Goal: Task Accomplishment & Management: Manage account settings

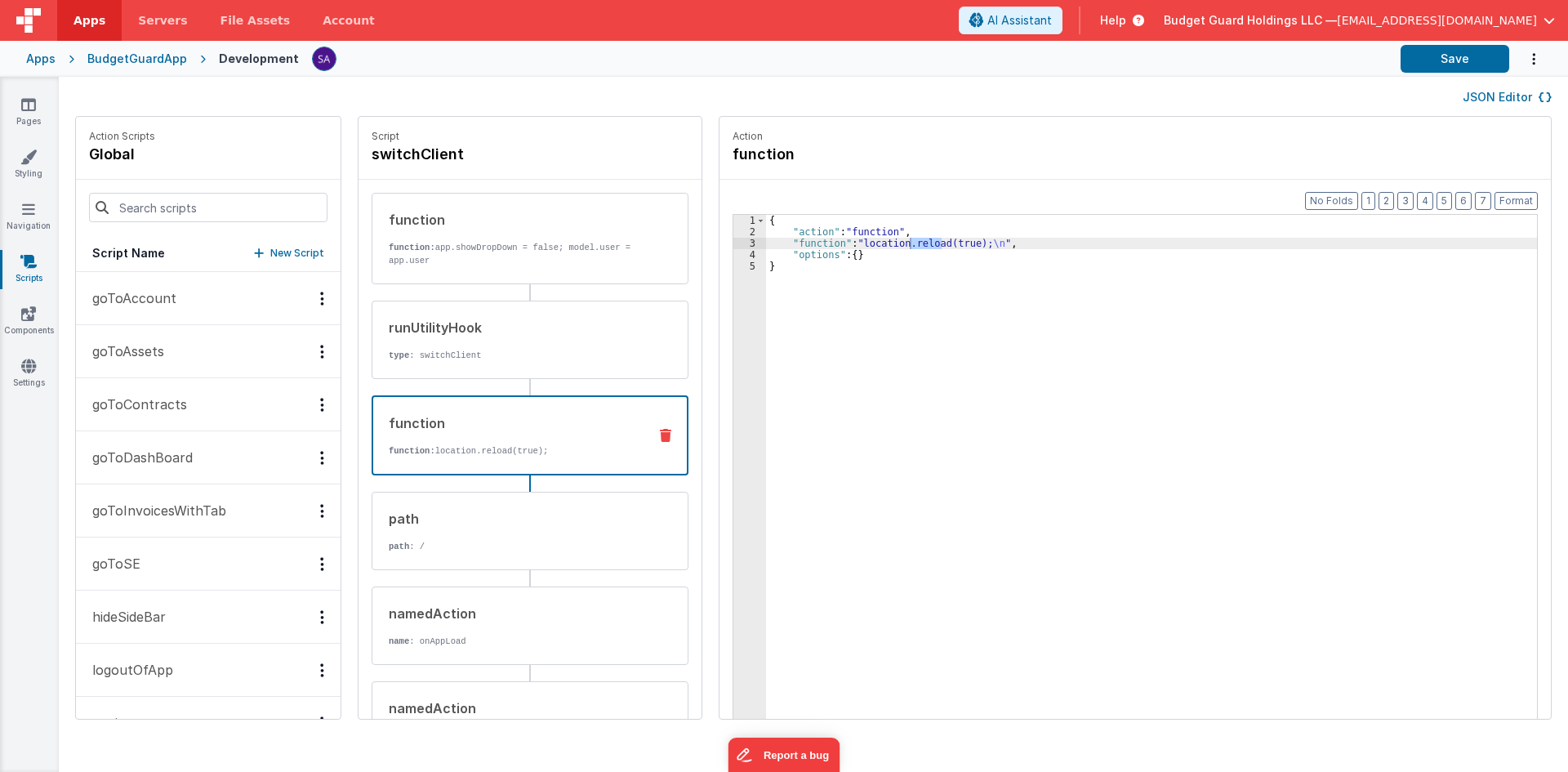
scroll to position [358, 0]
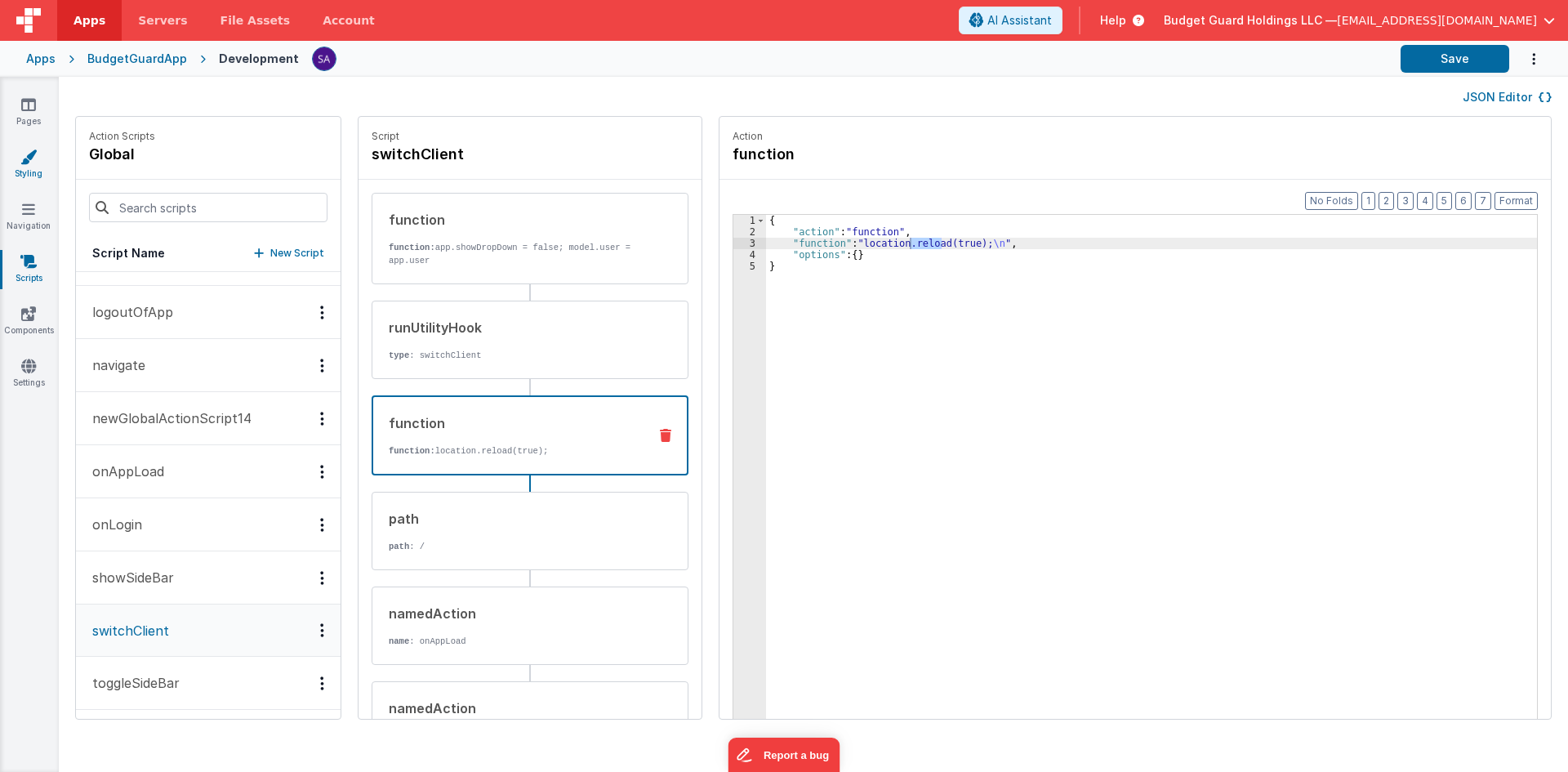
click at [30, 169] on link "Styling" at bounding box center [28, 165] width 58 height 33
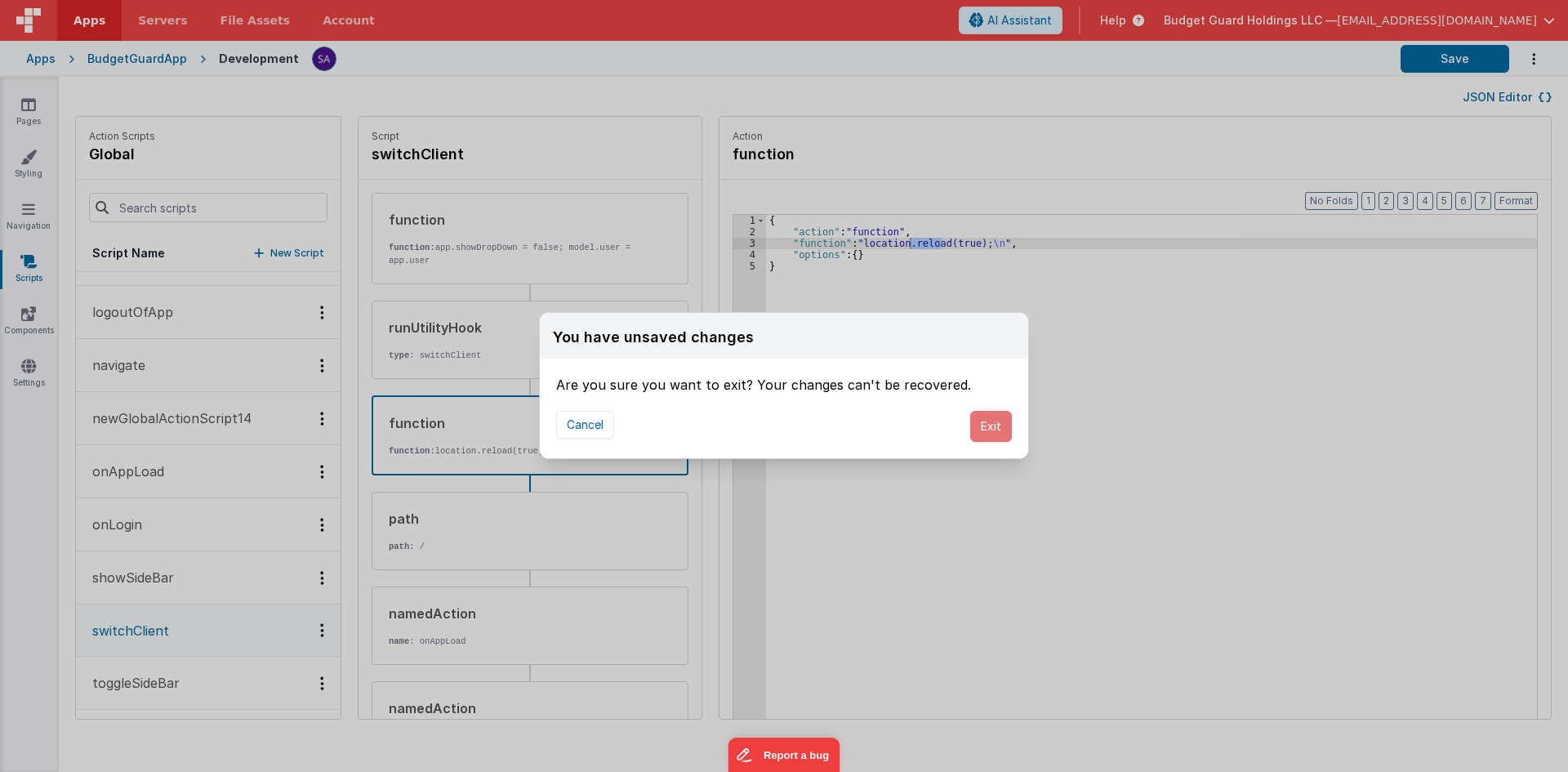
drag, startPoint x: 1004, startPoint y: 426, endPoint x: 754, endPoint y: 338, distance: 265.0
click at [1003, 426] on button "Exit" at bounding box center [991, 426] width 42 height 31
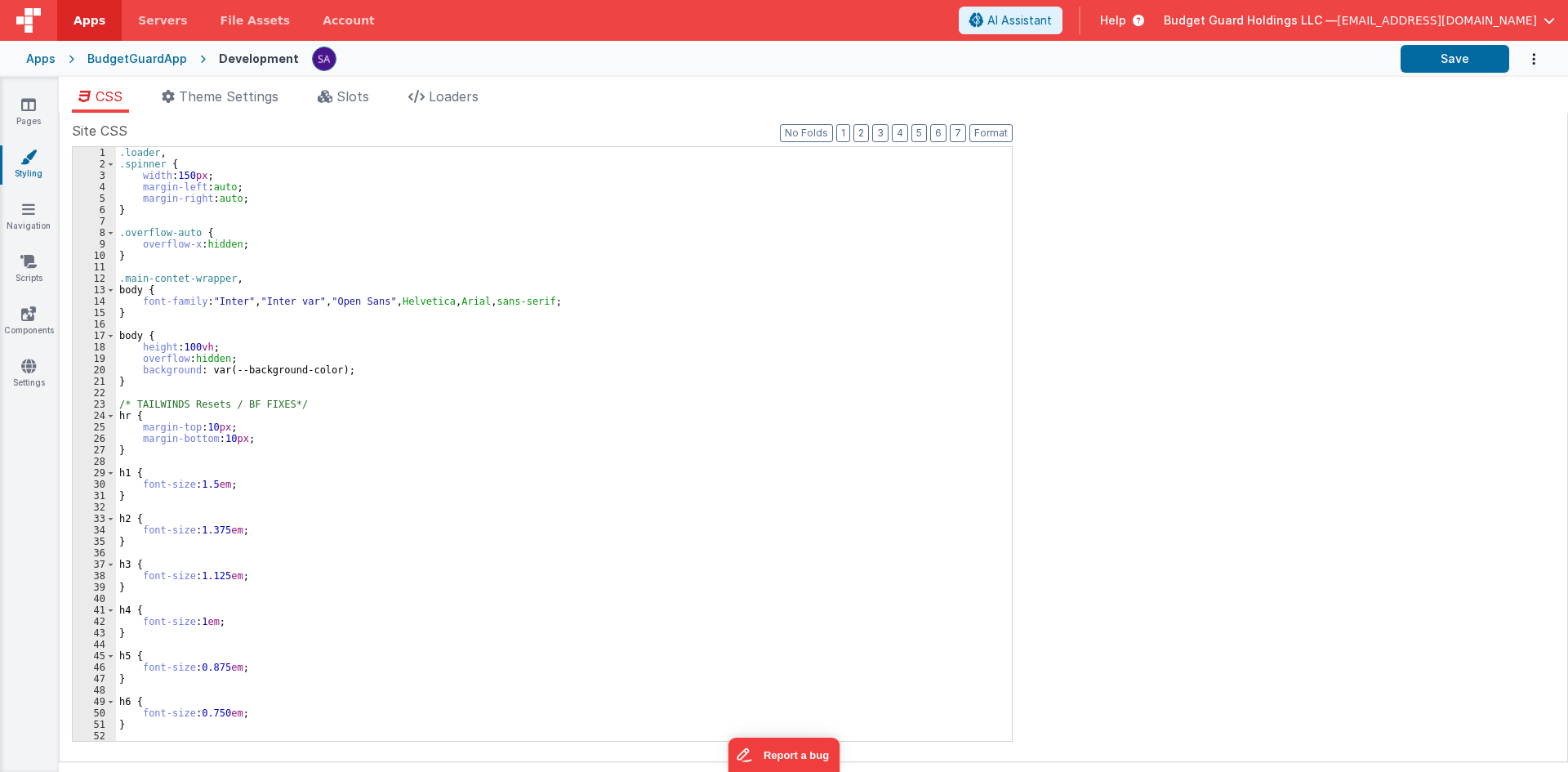
click at [37, 162] on icon at bounding box center [28, 157] width 17 height 17
click at [317, 94] on li "Slots" at bounding box center [344, 99] width 64 height 26
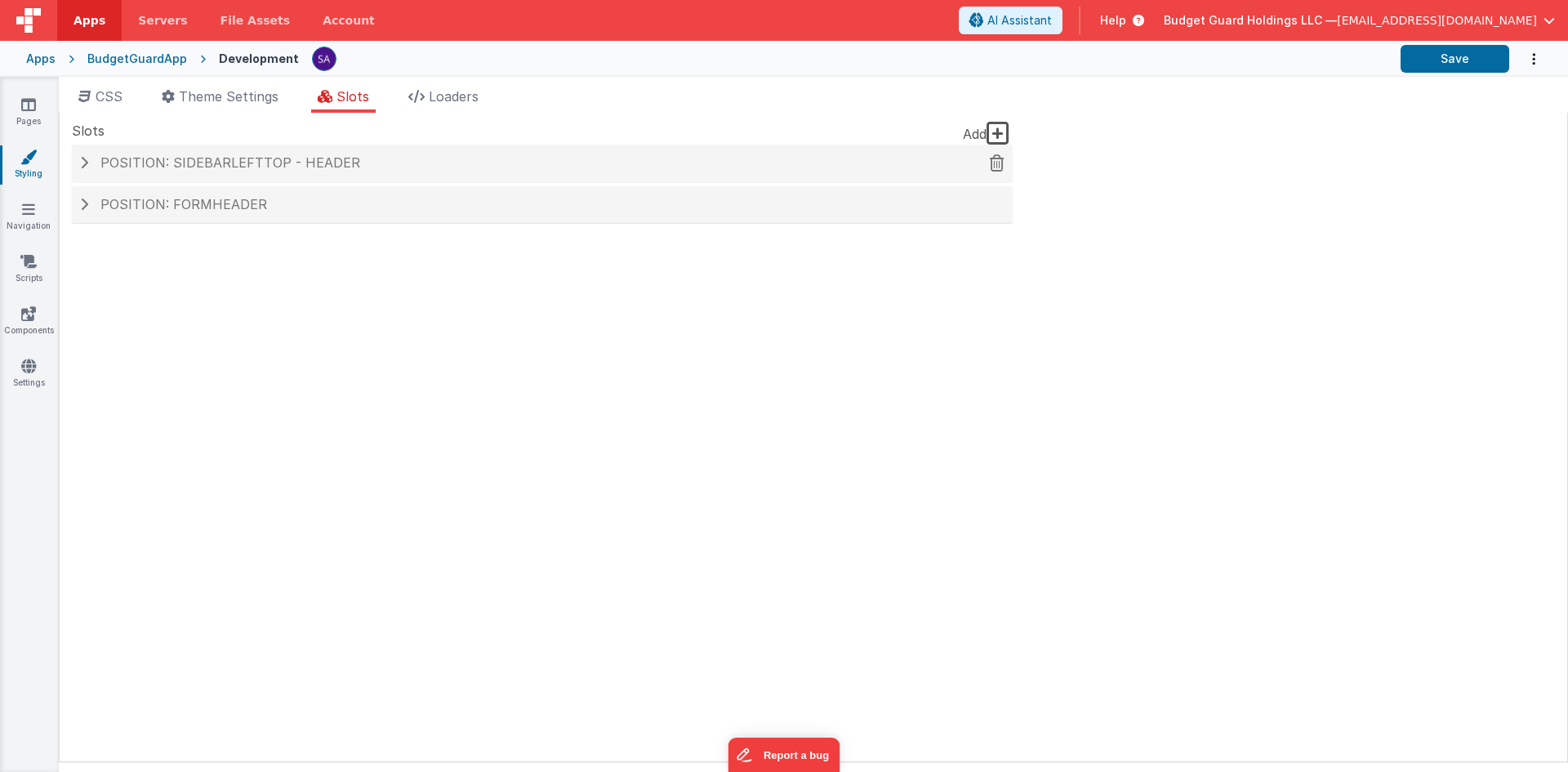
click at [318, 163] on span "Position: sidebarLeftTop - header" at bounding box center [230, 163] width 260 height 17
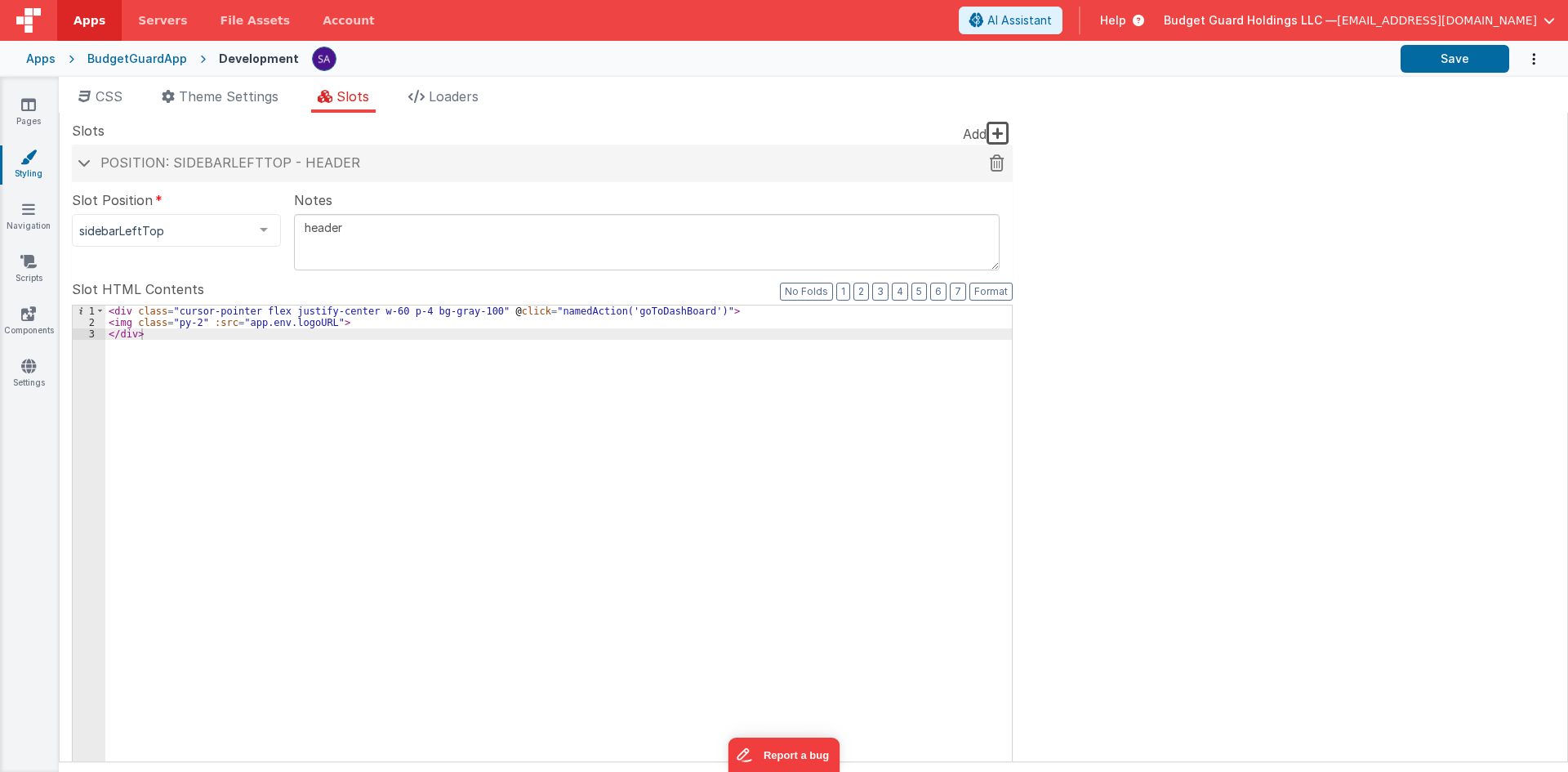
click at [225, 170] on div "Position: sidebarLeftTop - header" at bounding box center [542, 164] width 941 height 38
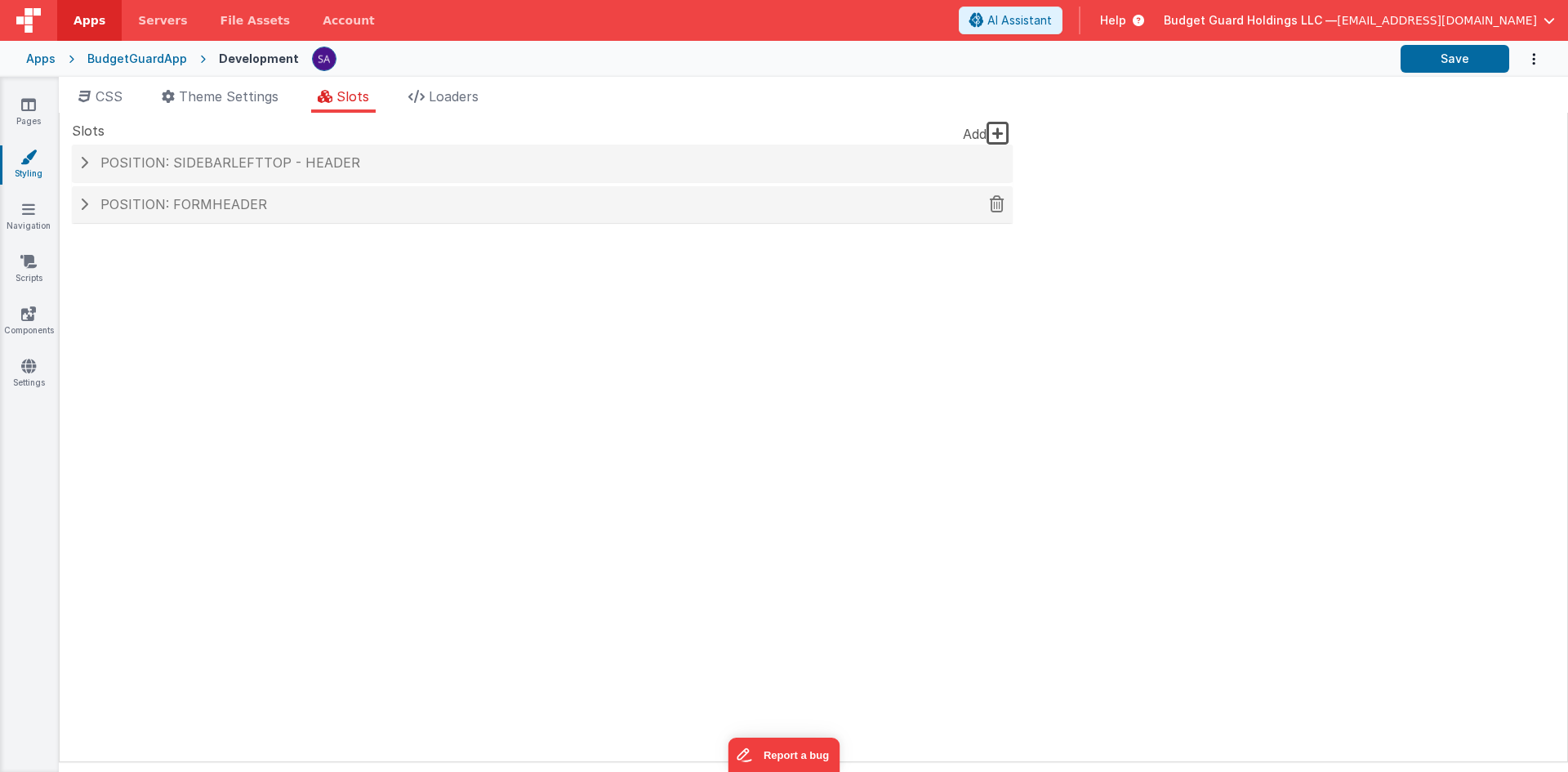
click at [231, 221] on div "Position: formHeader" at bounding box center [542, 204] width 941 height 38
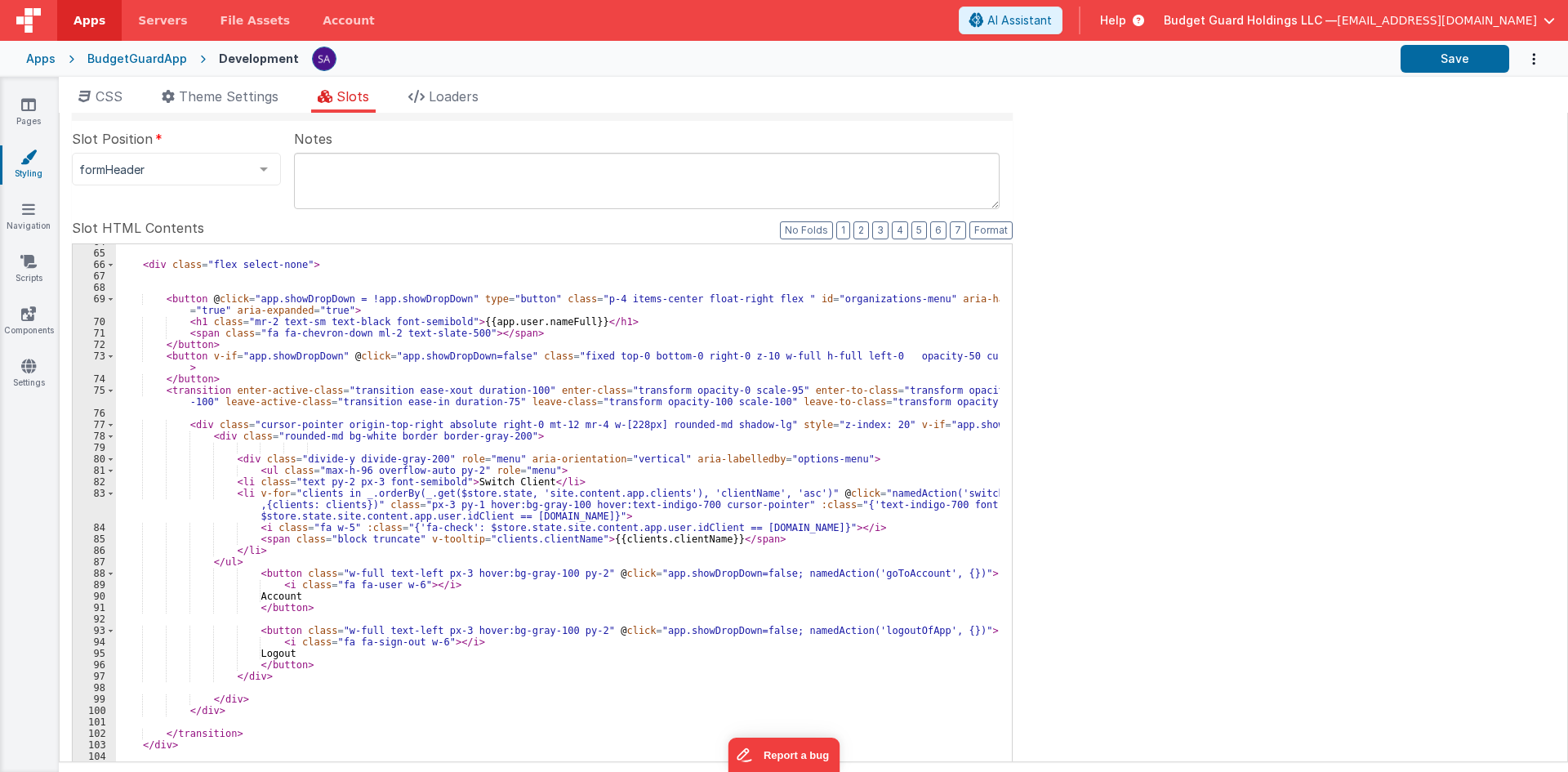
scroll to position [145, 0]
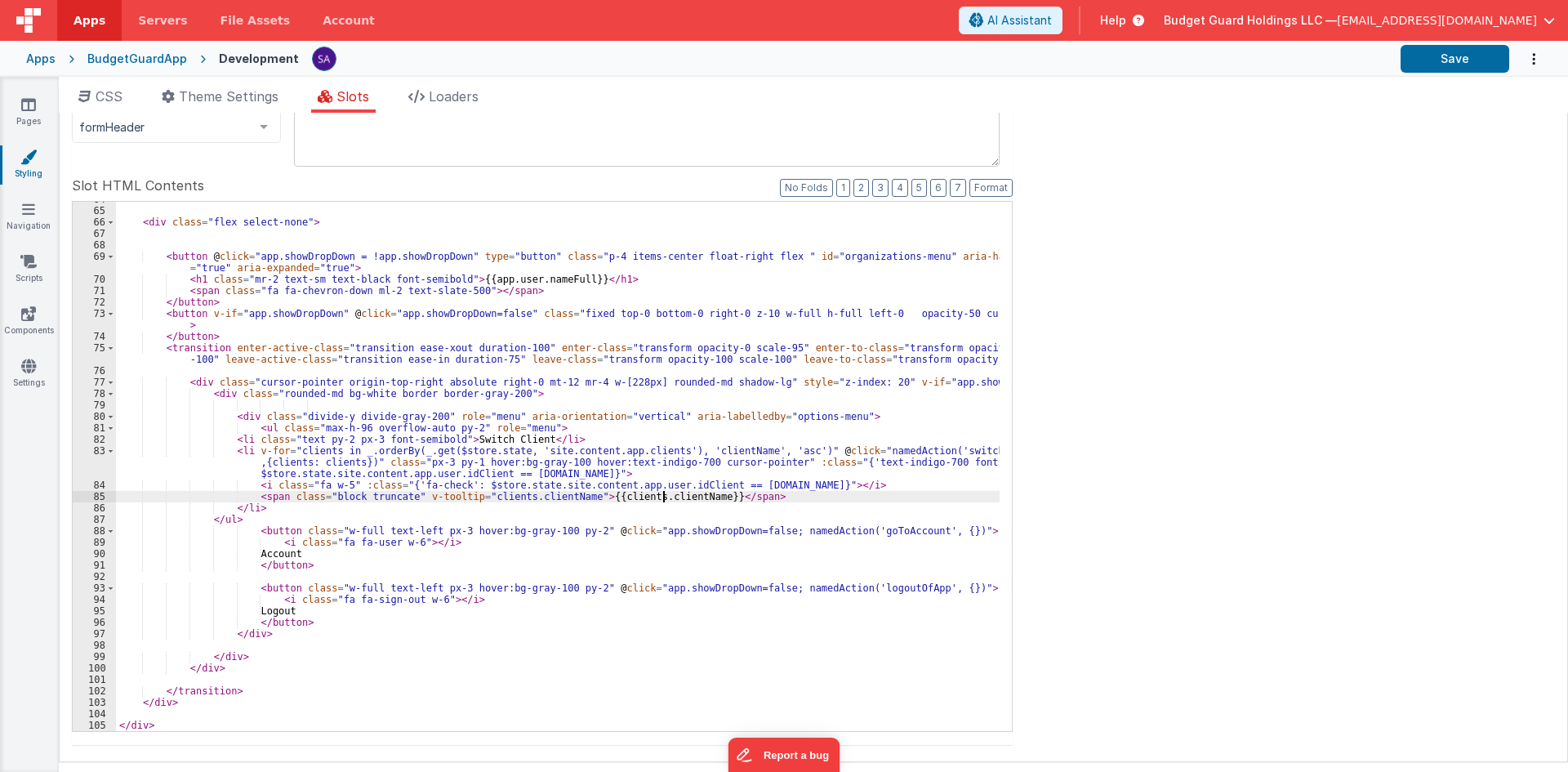
click at [663, 497] on div "< div class = "flex select-none" > < button @ click = "app.showDropDown = !app.…" at bounding box center [558, 469] width 884 height 552
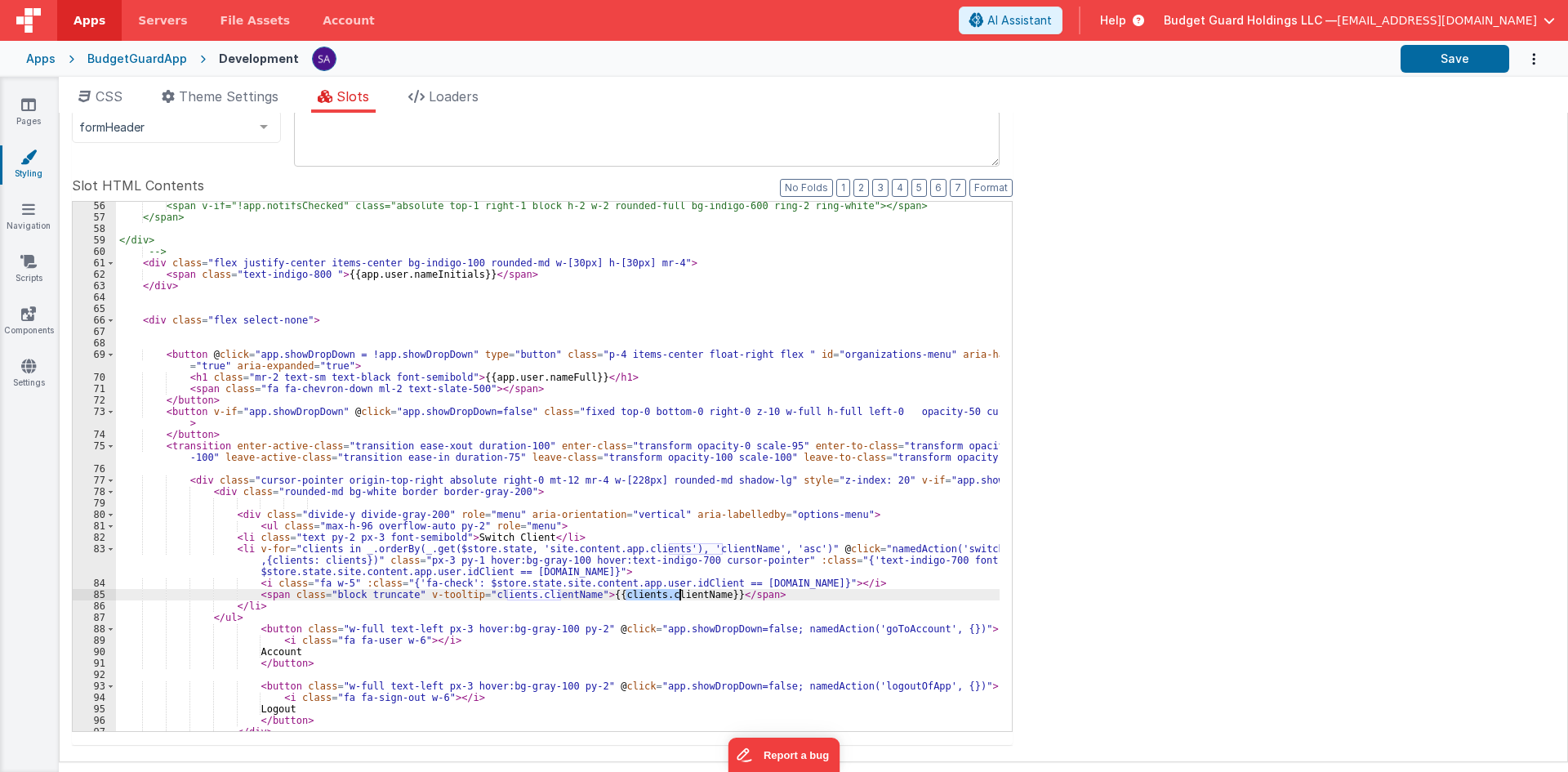
scroll to position [688, 0]
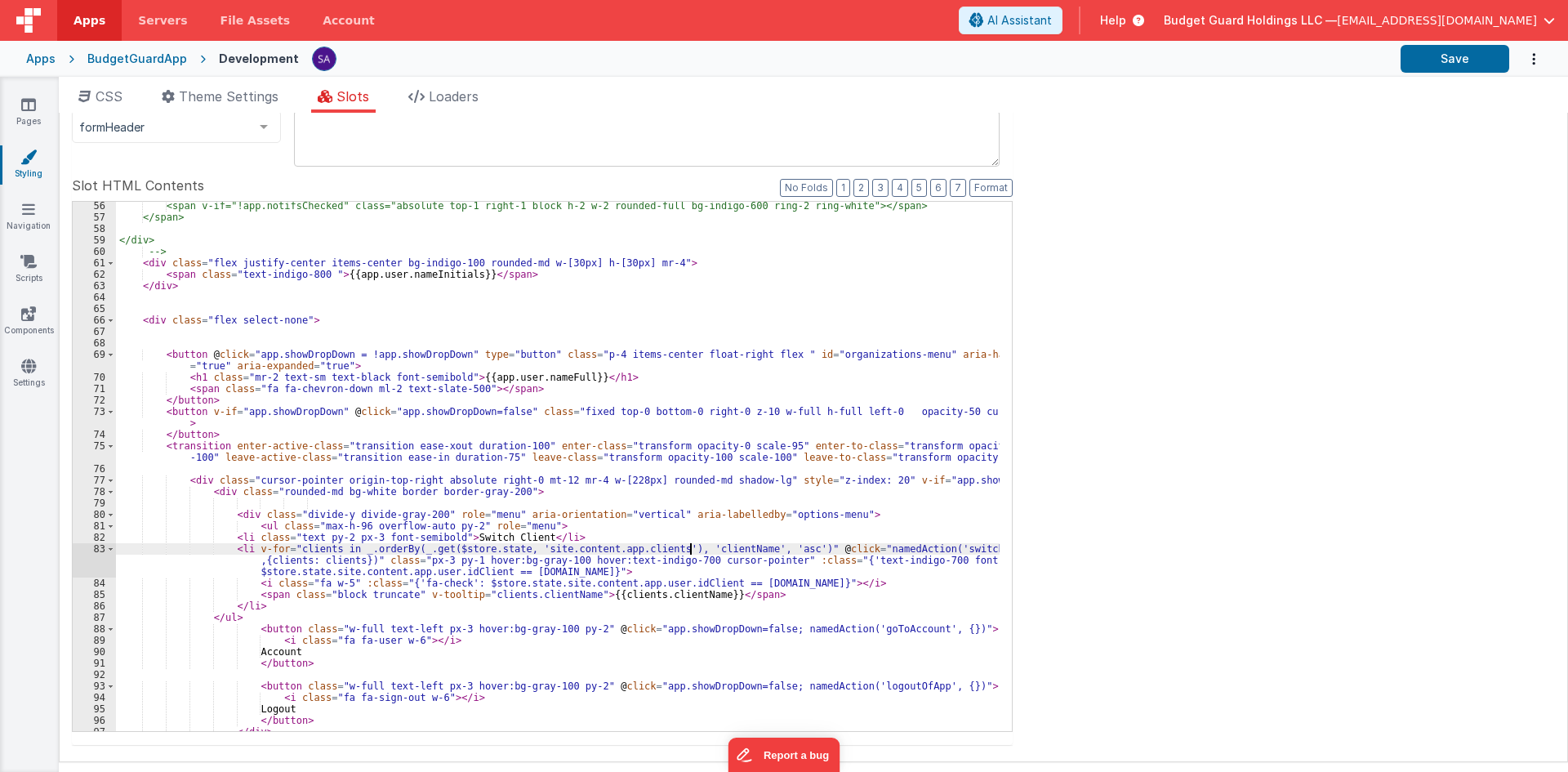
click at [688, 550] on div "<span v-if="!app.notifsChecked" class="absolute top-1 right-1 block h-2 w-2 rou…" at bounding box center [558, 476] width 884 height 552
click at [526, 597] on div "<span v-if="!app.notifsChecked" class="absolute top-1 right-1 block h-2 w-2 rou…" at bounding box center [558, 476] width 884 height 552
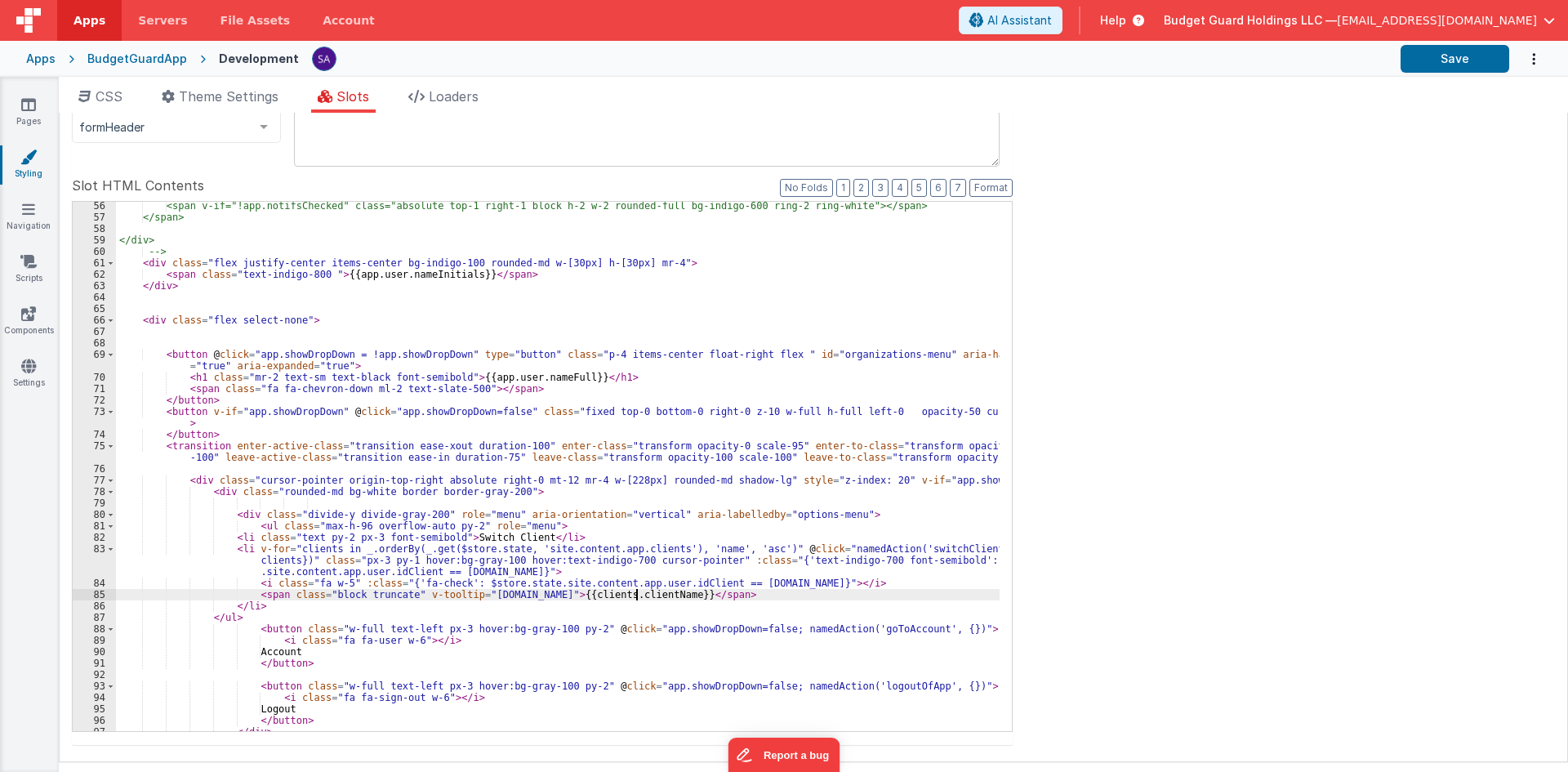
click at [636, 592] on div "<span v-if="!app.notifsChecked" class="absolute top-1 right-1 block h-2 w-2 rou…" at bounding box center [558, 476] width 884 height 552
click at [917, 231] on div "<span v-if="!app.notifsChecked" class="absolute top-1 right-1 block h-2 w-2 rou…" at bounding box center [558, 476] width 884 height 552
type input "clientName"
click at [624, 598] on div "<span v-if="!app.notifsChecked" class="absolute top-1 right-1 block h-2 w-2 rou…" at bounding box center [558, 466] width 884 height 530
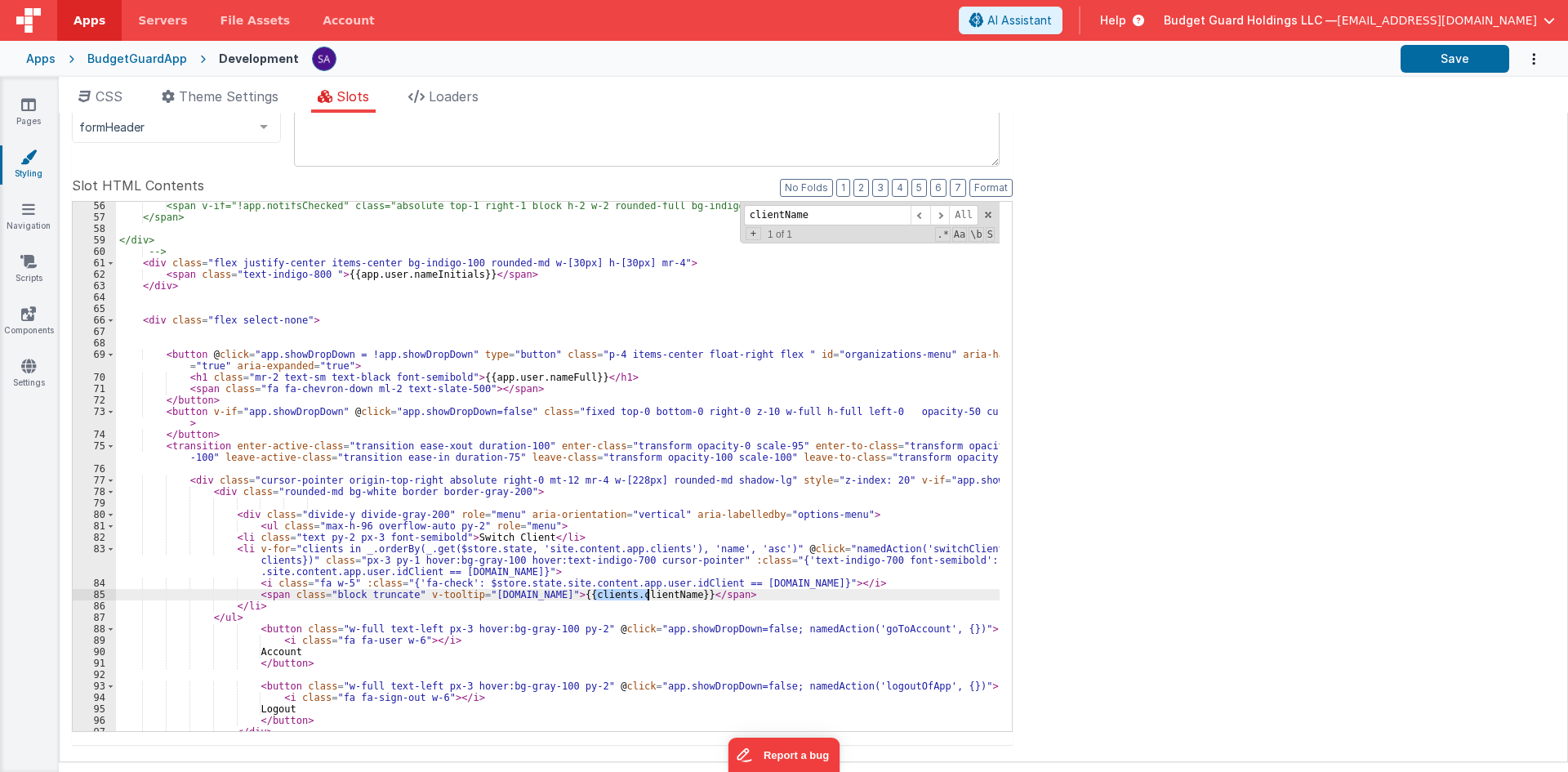
click at [624, 598] on div "<span v-if="!app.notifsChecked" class="absolute top-1 right-1 block h-2 w-2 rou…" at bounding box center [558, 476] width 884 height 552
click at [1444, 58] on button "Save" at bounding box center [1455, 58] width 109 height 28
drag, startPoint x: 1105, startPoint y: 276, endPoint x: 1064, endPoint y: 367, distance: 99.8
click at [1105, 276] on div "Site CSS Format 7 6 5 4 3 2 1 No Folds 1 2 3 4 5 6 7 8 9 10 11 12 13 14 15 16 1…" at bounding box center [813, 437] width 1510 height 649
click at [1169, 276] on div "Site CSS Format 7 6 5 4 3 2 1 No Folds 1 2 3 4 5 6 7 8 9 10 11 12 13 14 15 16 1…" at bounding box center [813, 437] width 1510 height 649
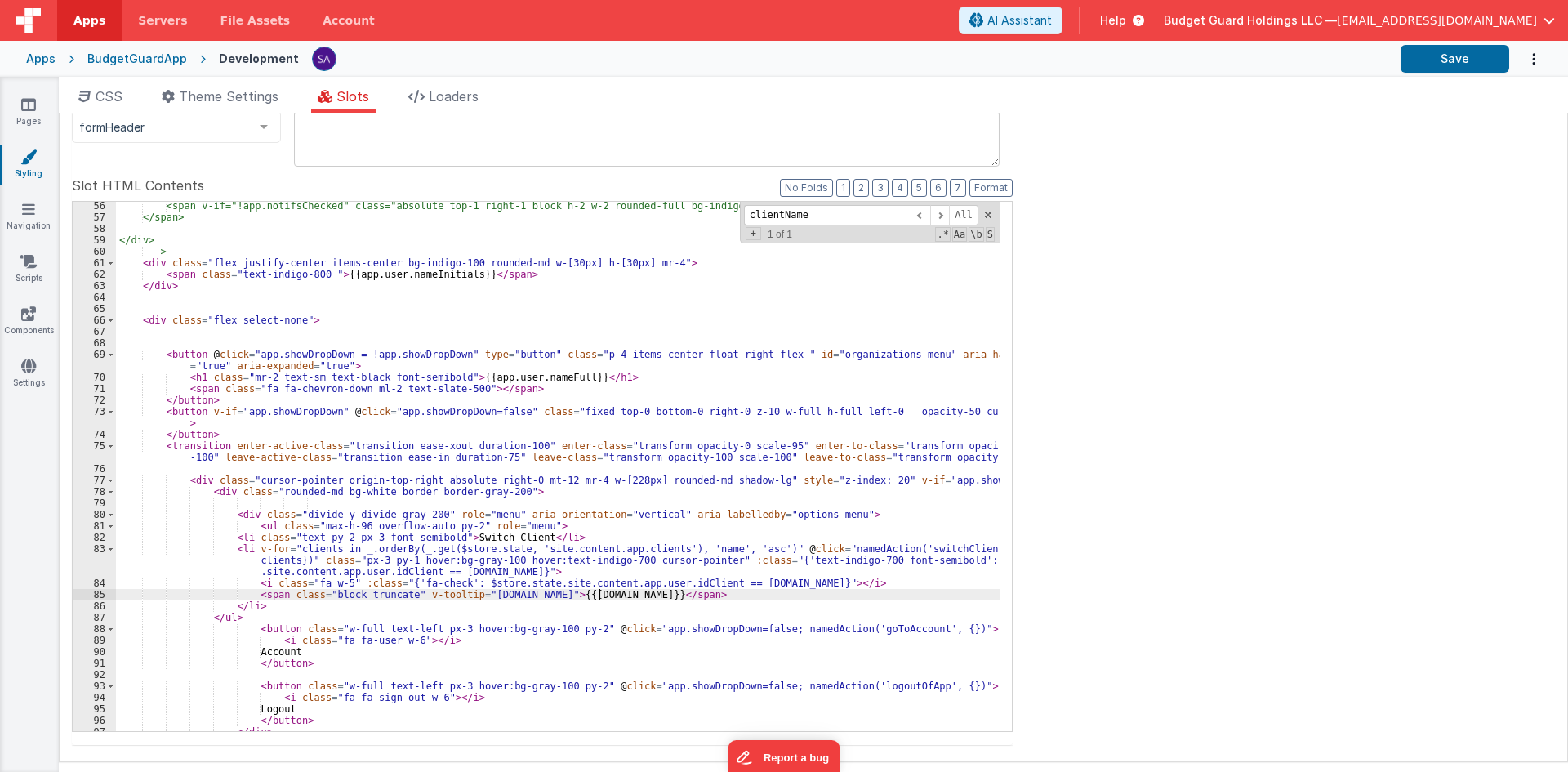
click at [598, 593] on div "<span v-if="!app.notifsChecked" class="absolute top-1 right-1 block h-2 w-2 rou…" at bounding box center [558, 476] width 884 height 552
click at [1428, 77] on div "CSS Theme Settings Slots Loaders Site CSS Format 7 6 5 4 3 2 1 No Folds 1 2 3 4…" at bounding box center [813, 427] width 1510 height 702
click at [1258, 209] on div "Site CSS Format 7 6 5 4 3 2 1 No Folds 1 2 3 4 5 6 7 8 9 10 11 12 13 14 15 16 1…" at bounding box center [813, 437] width 1510 height 649
click at [1469, 64] on button "Save" at bounding box center [1455, 58] width 109 height 28
